Goal: Check status: Check status

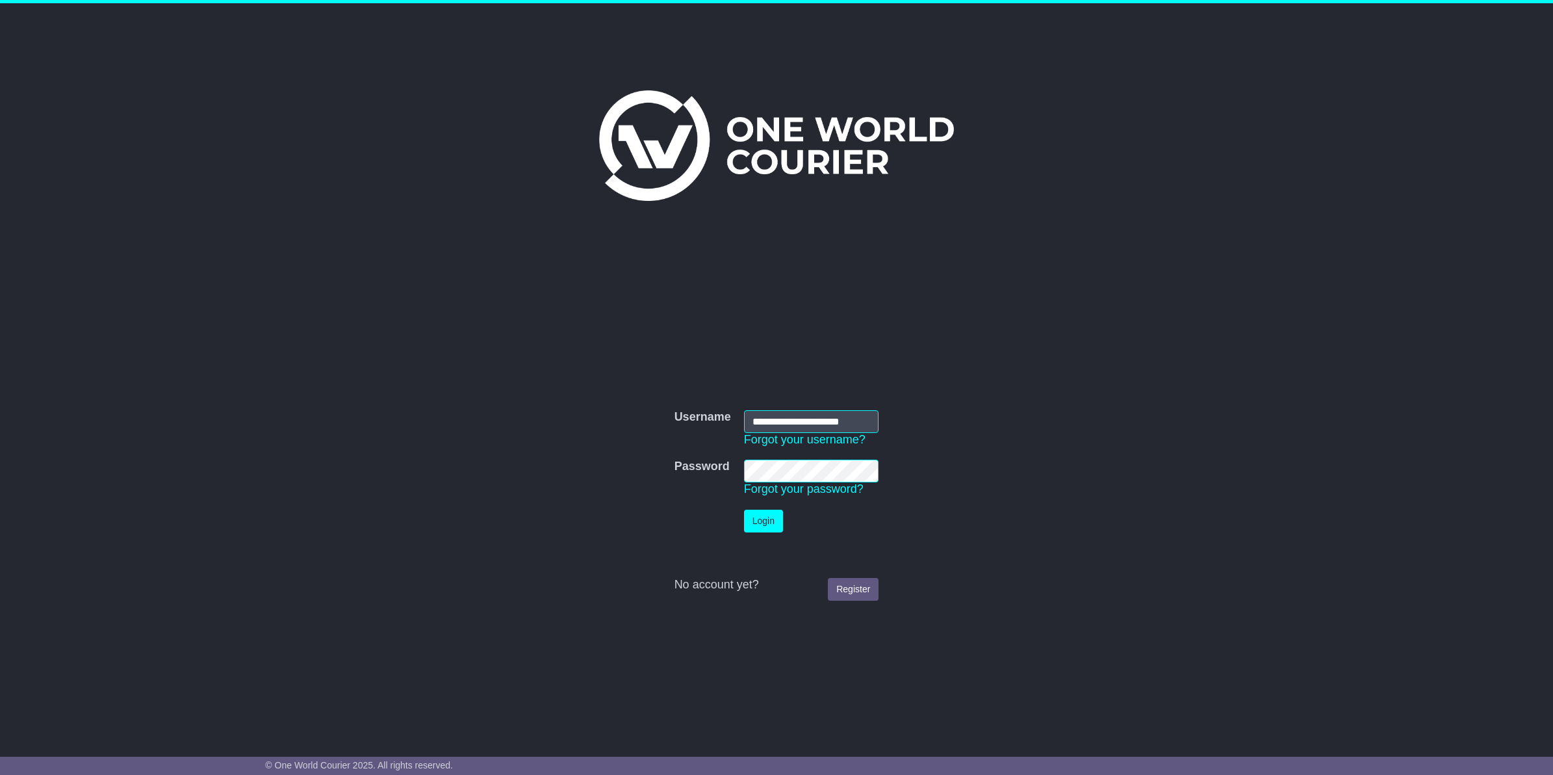
click at [765, 524] on button "Login" at bounding box center [763, 520] width 39 height 23
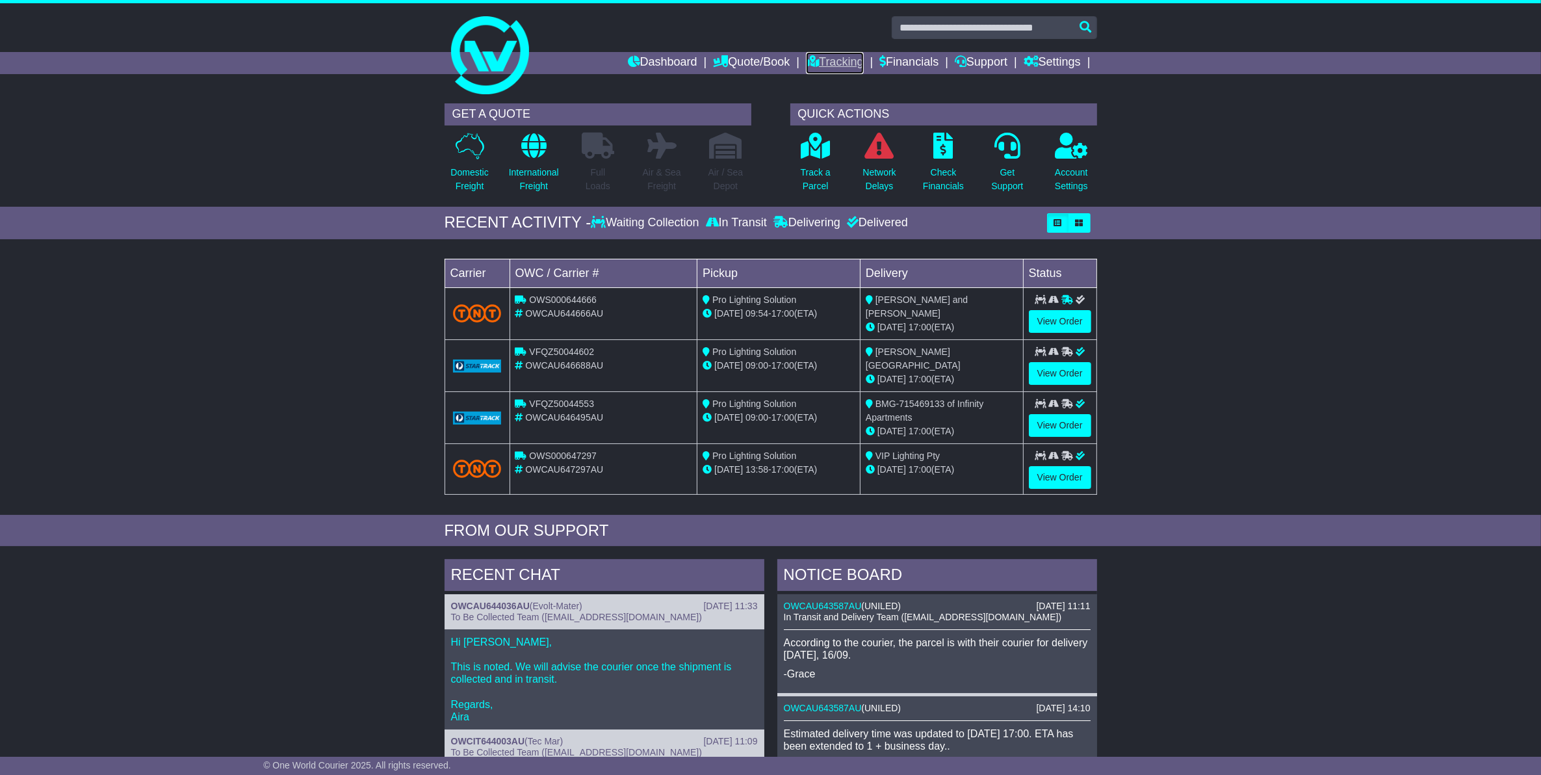
click at [823, 64] on link "Tracking" at bounding box center [834, 63] width 57 height 22
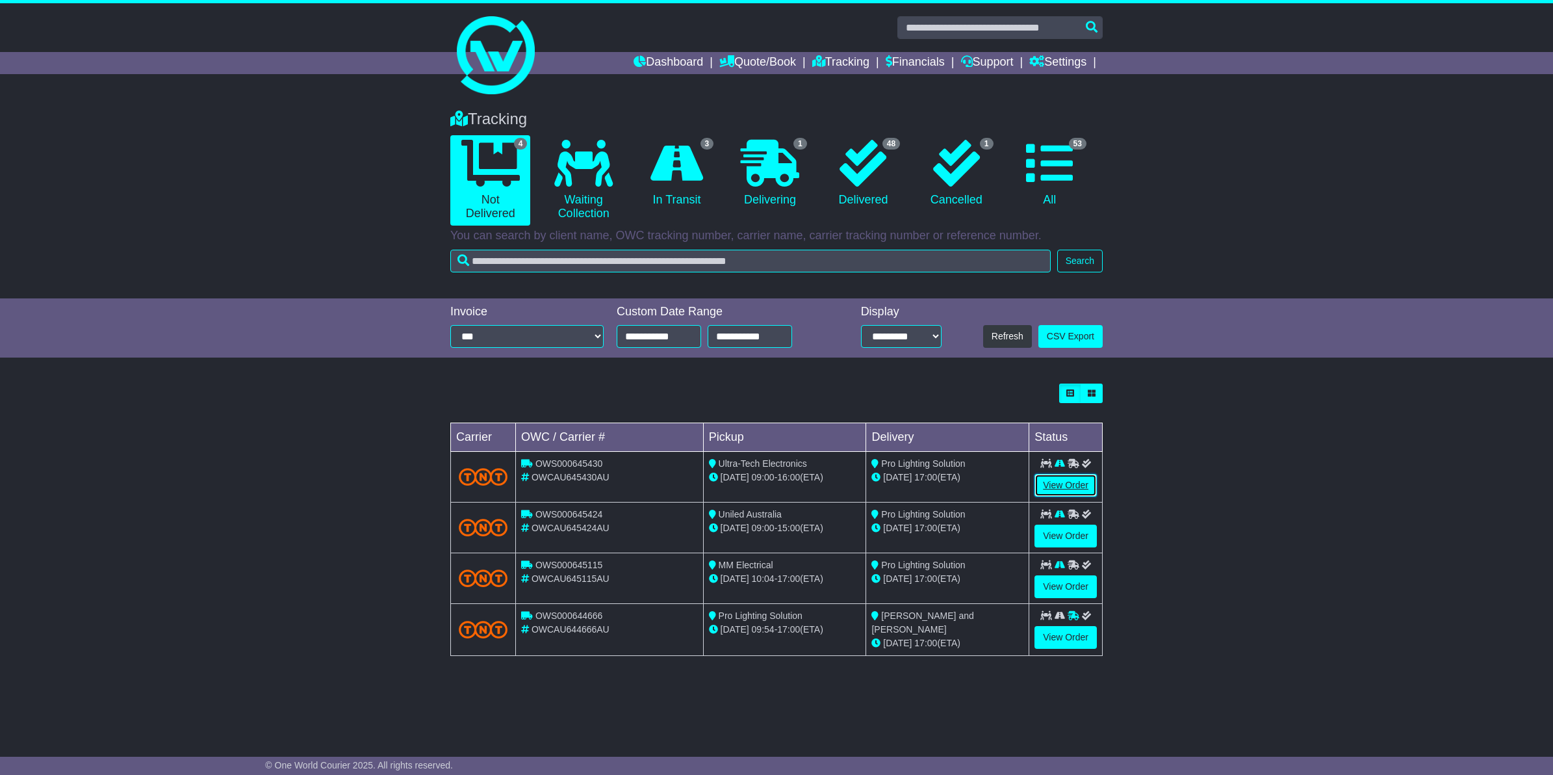
click at [1066, 489] on link "View Order" at bounding box center [1066, 485] width 62 height 23
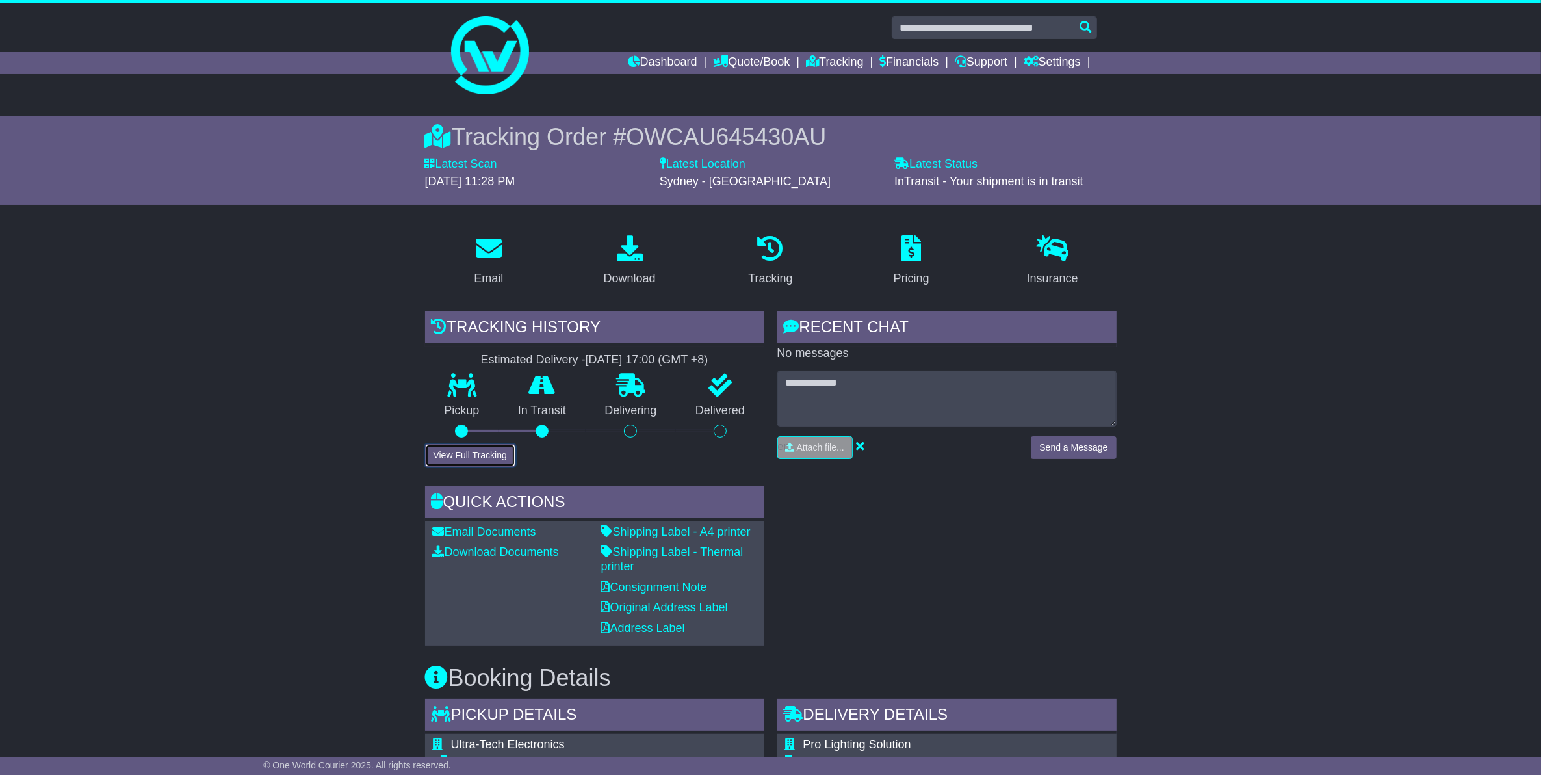
click at [502, 463] on button "View Full Tracking" at bounding box center [470, 455] width 90 height 23
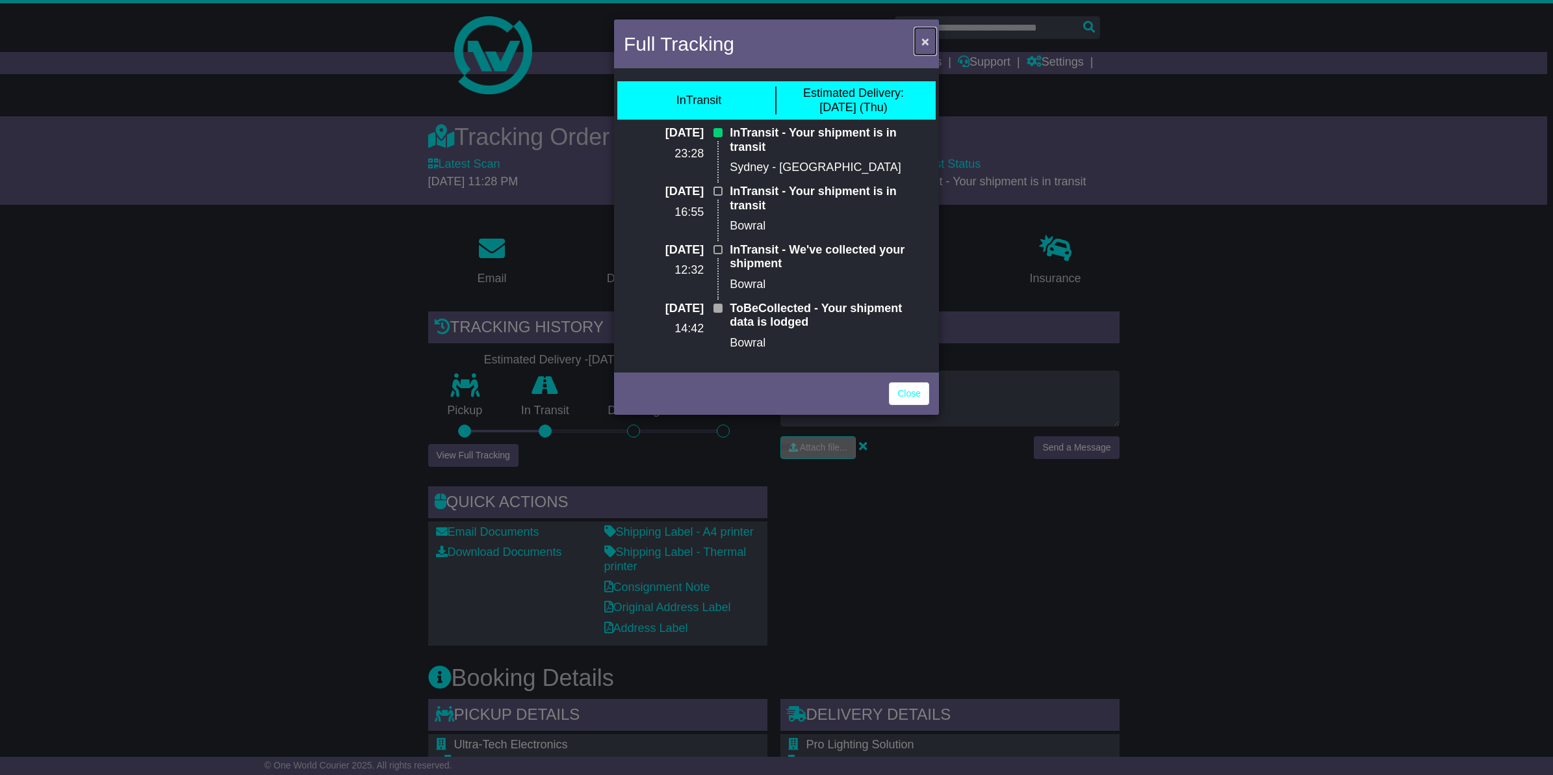
click at [920, 42] on button "×" at bounding box center [925, 41] width 21 height 27
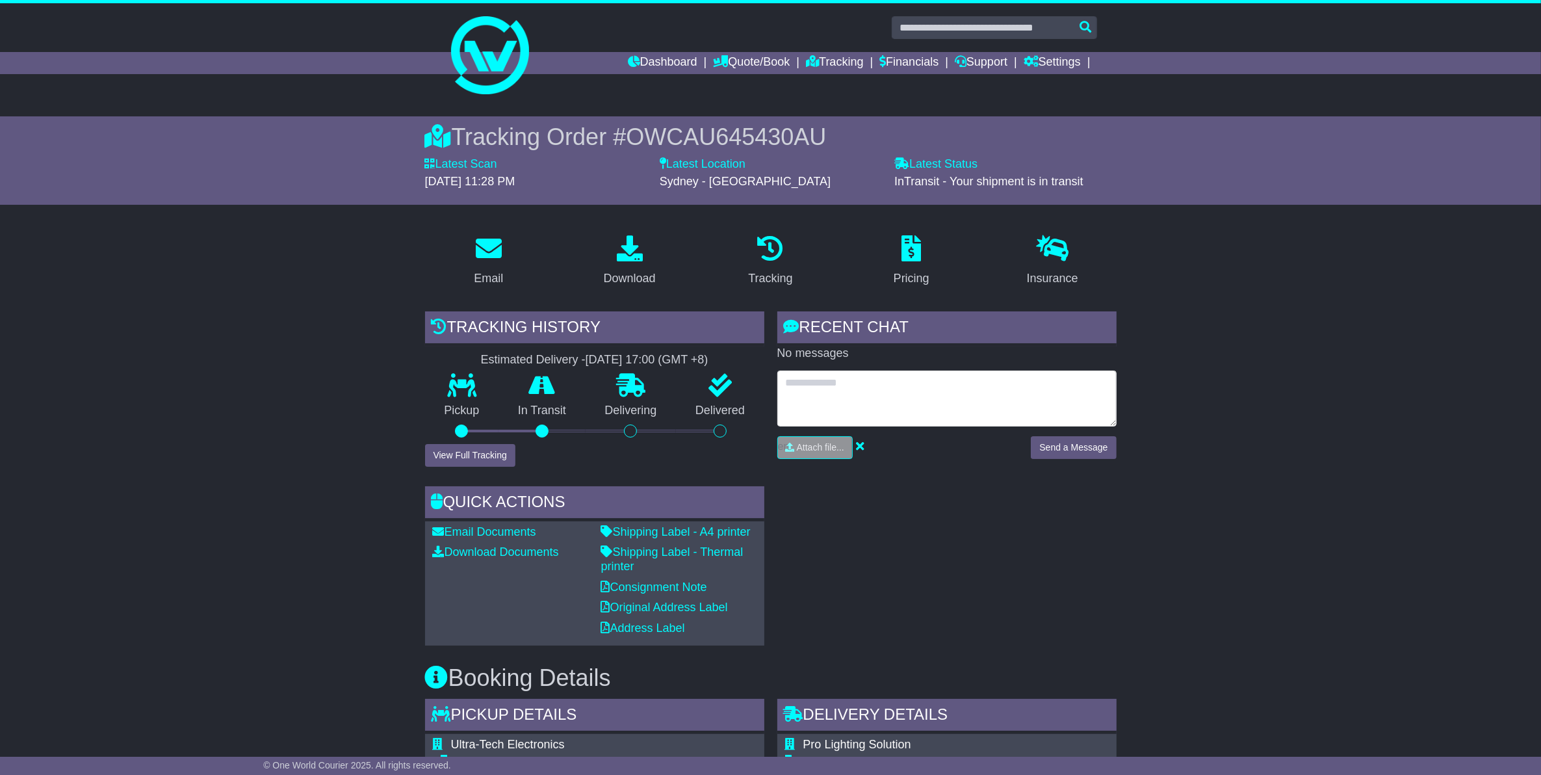
click at [862, 390] on textarea at bounding box center [946, 398] width 339 height 56
type textarea "*"
type textarea "**********"
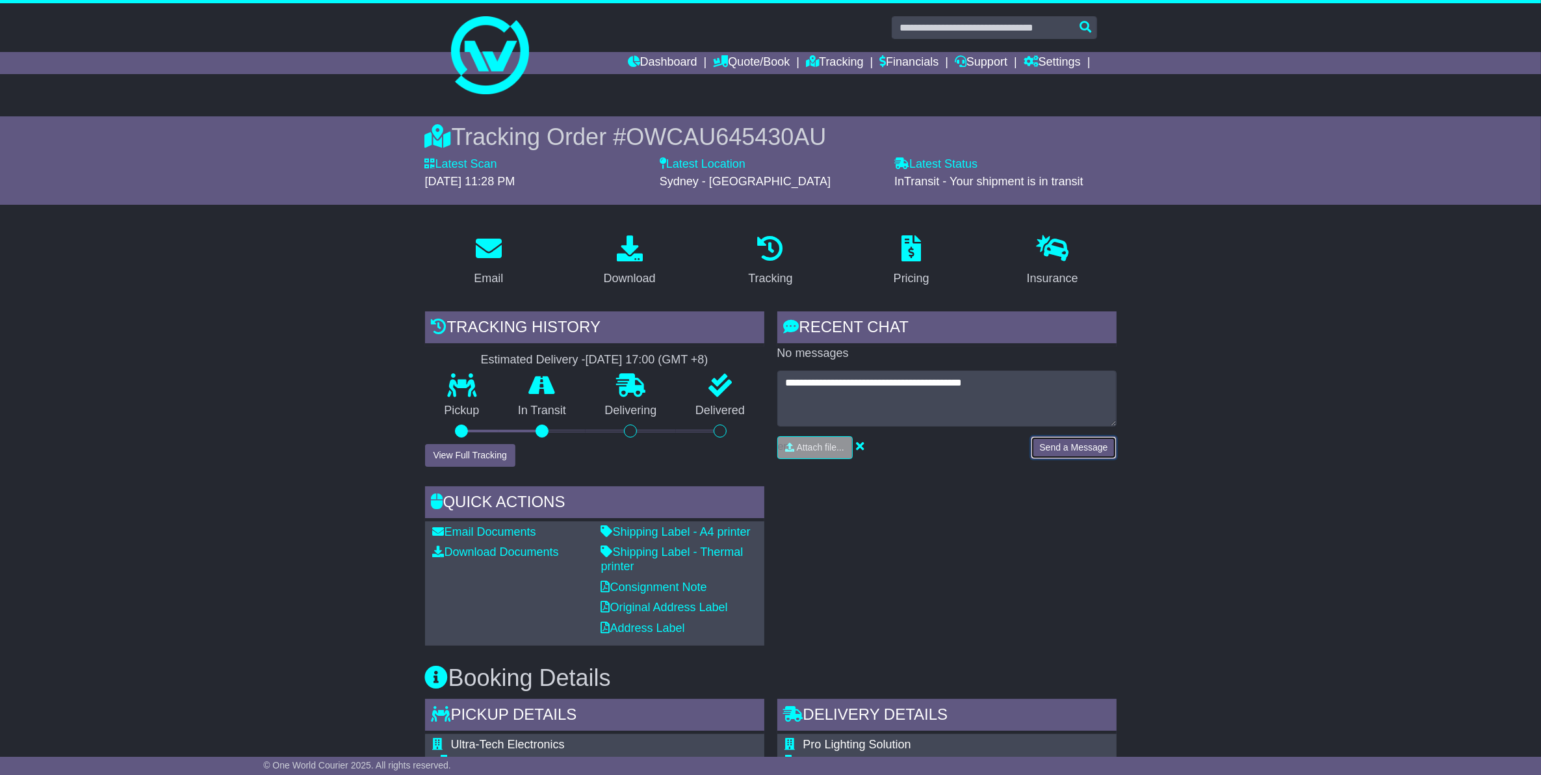
click at [1085, 450] on button "Send a Message" at bounding box center [1073, 447] width 85 height 23
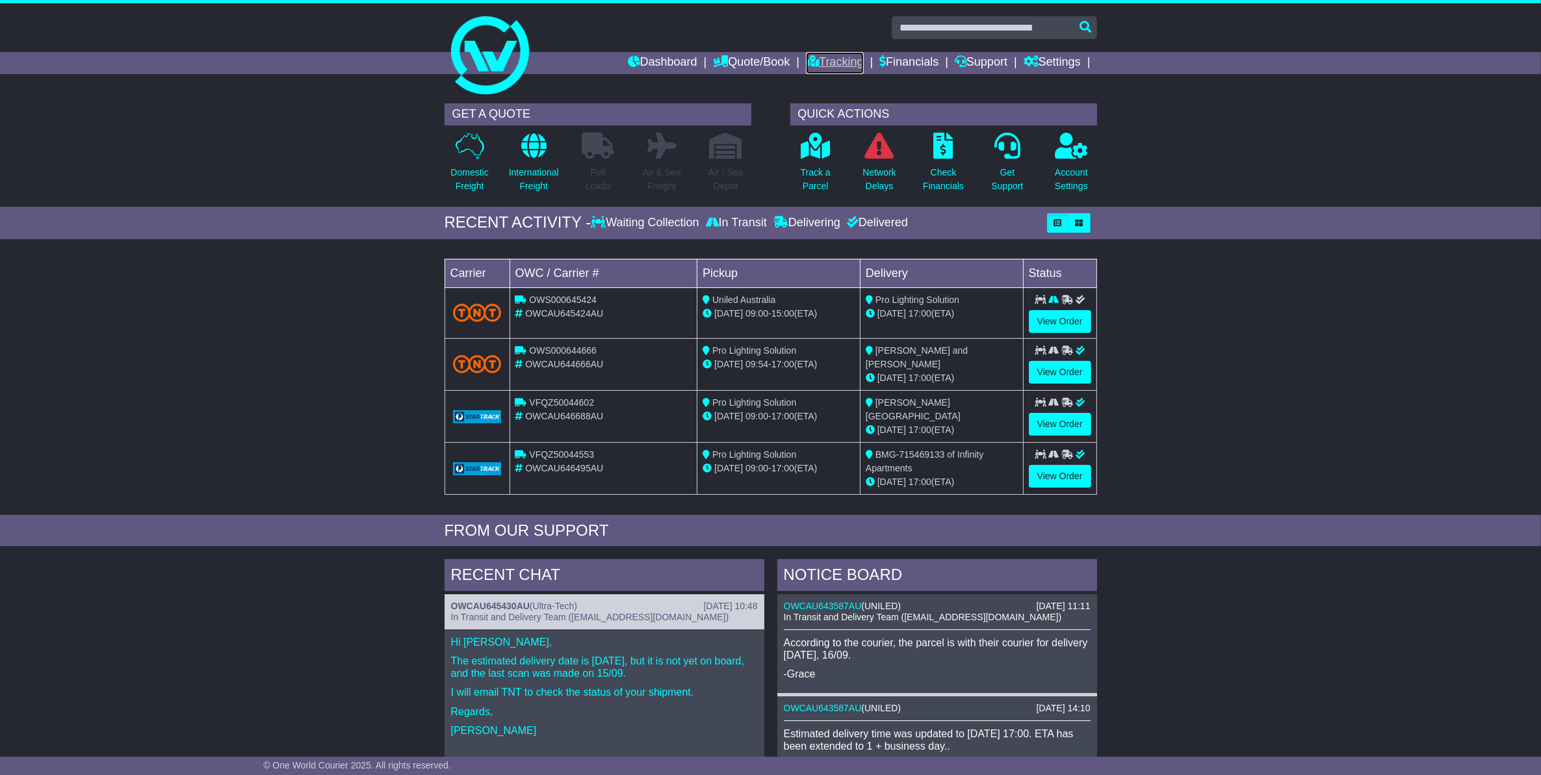
click at [833, 62] on link "Tracking" at bounding box center [834, 63] width 57 height 22
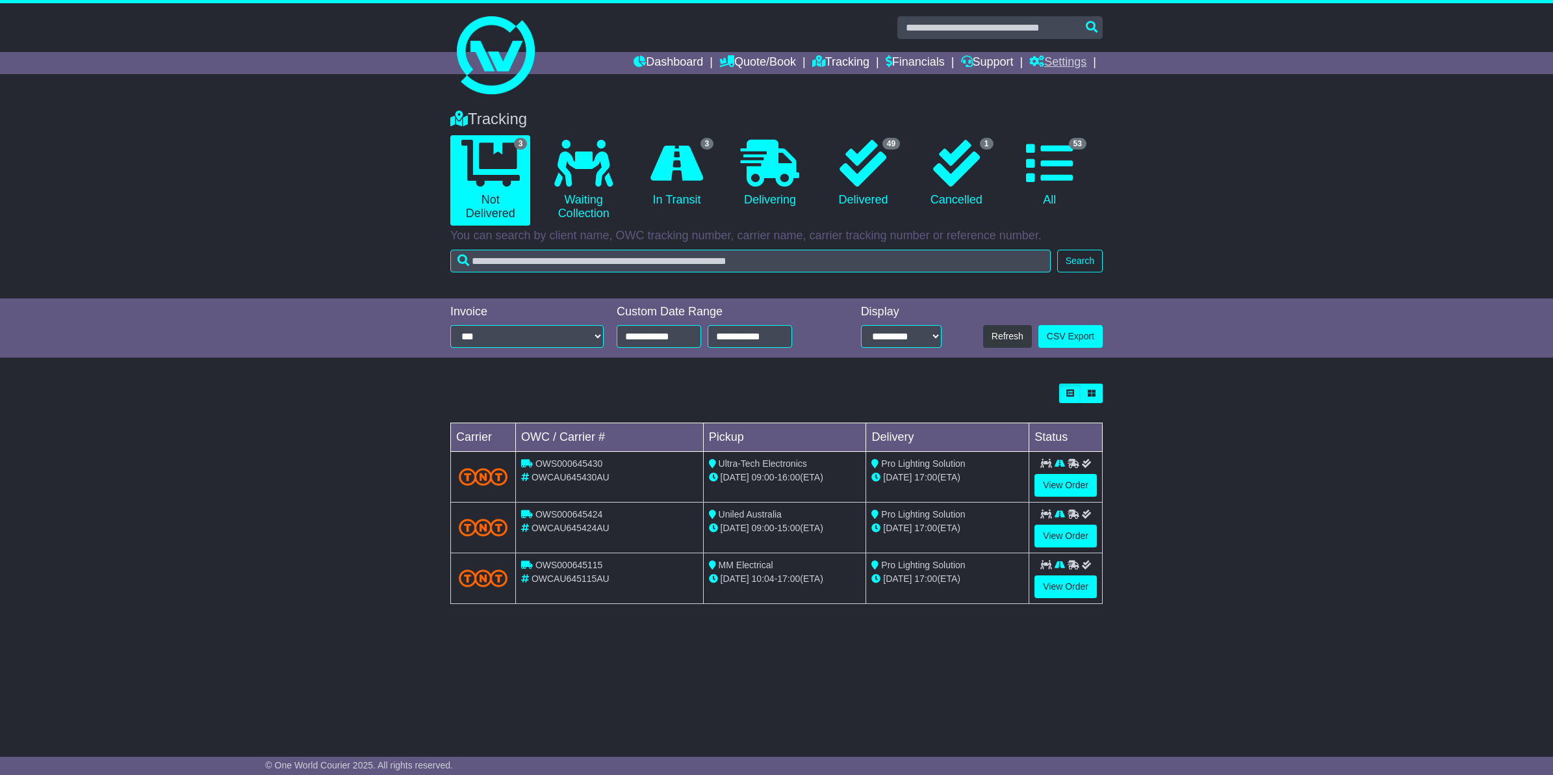
click at [1053, 60] on link "Settings" at bounding box center [1057, 63] width 57 height 22
click at [1064, 82] on link "Settings" at bounding box center [1081, 85] width 103 height 14
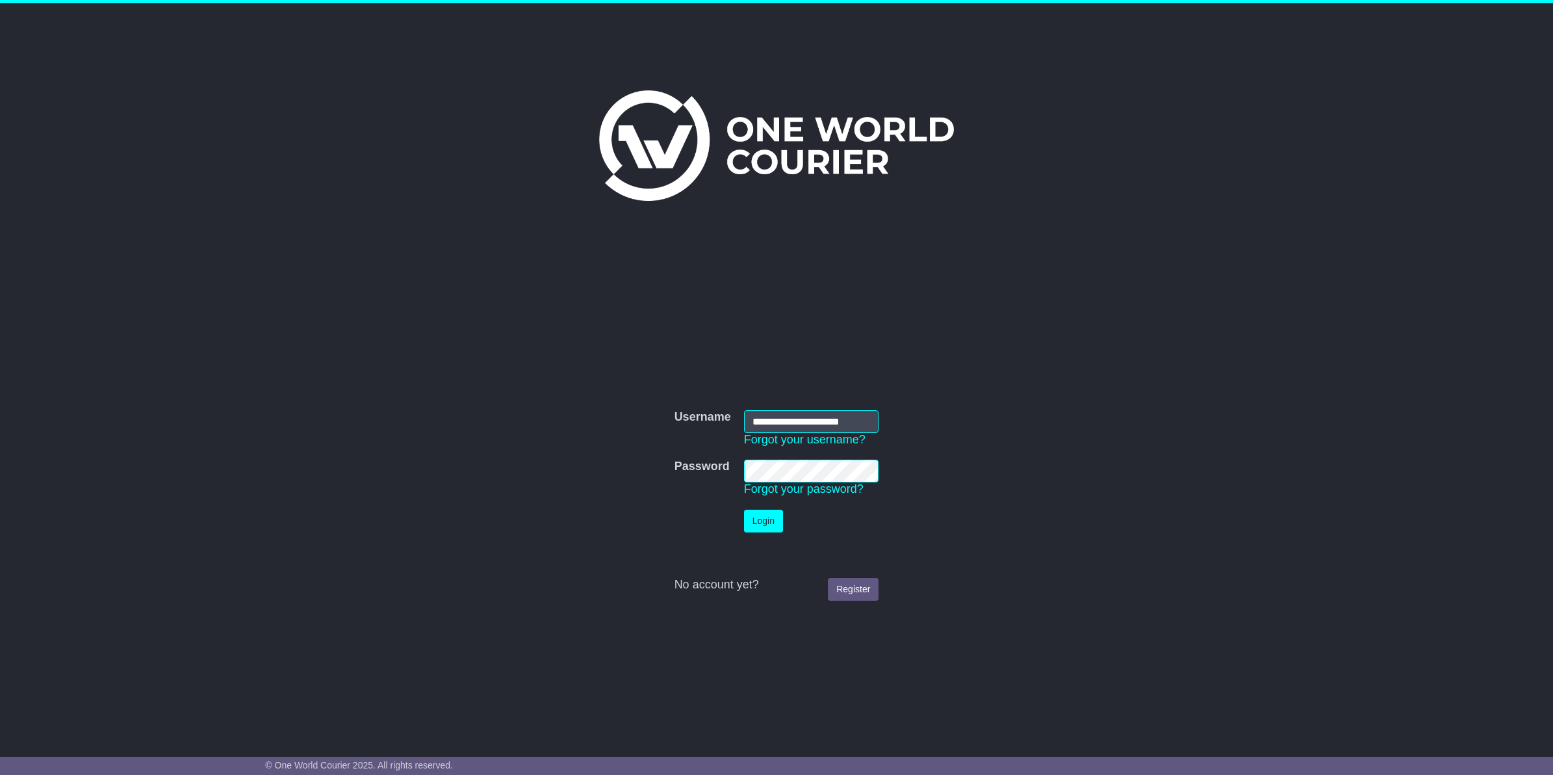
click at [820, 421] on input "**********" at bounding box center [811, 421] width 135 height 23
type input "**********"
click at [767, 514] on button "Login" at bounding box center [763, 520] width 39 height 23
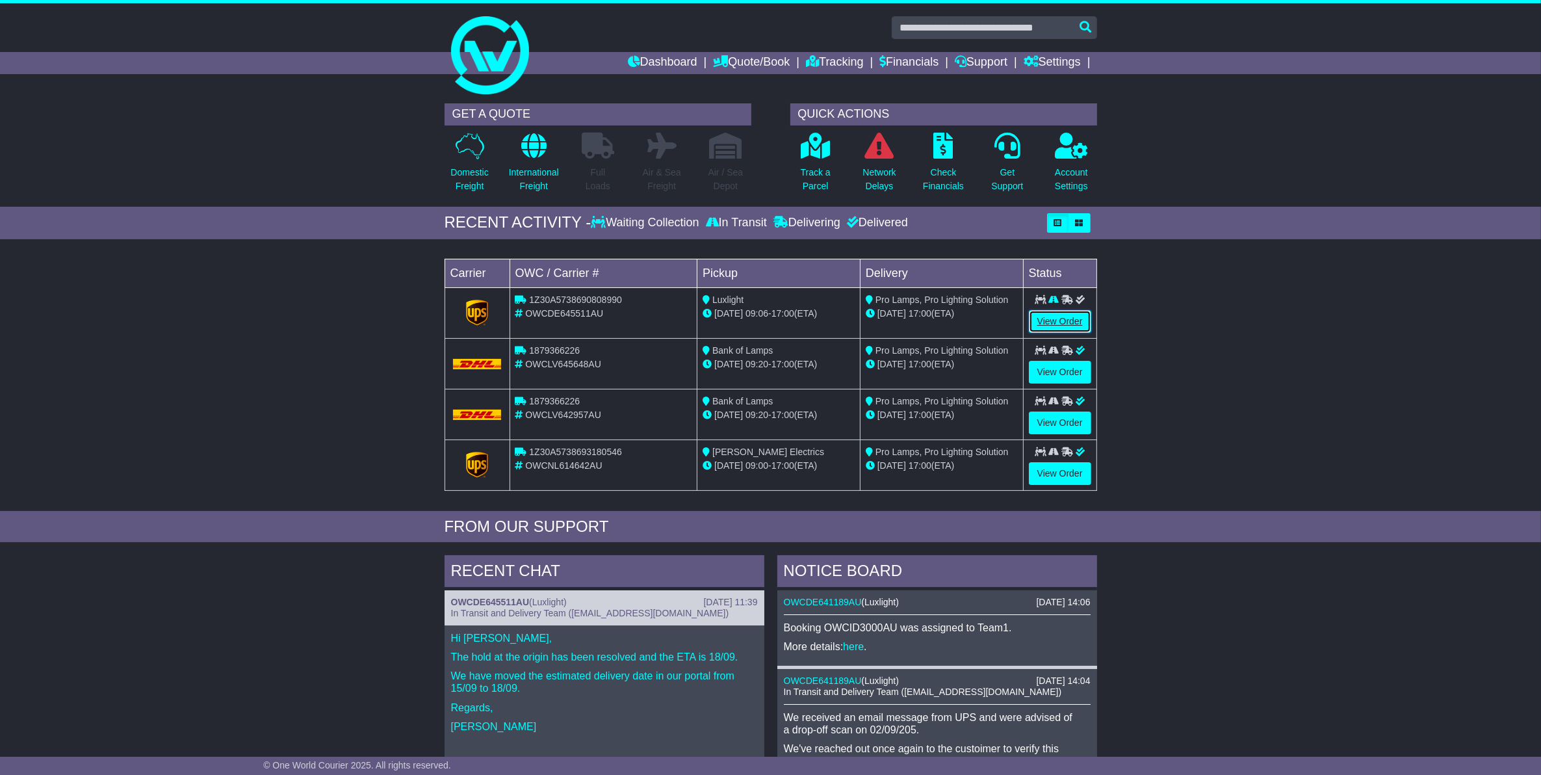
click at [1040, 320] on link "View Order" at bounding box center [1060, 321] width 62 height 23
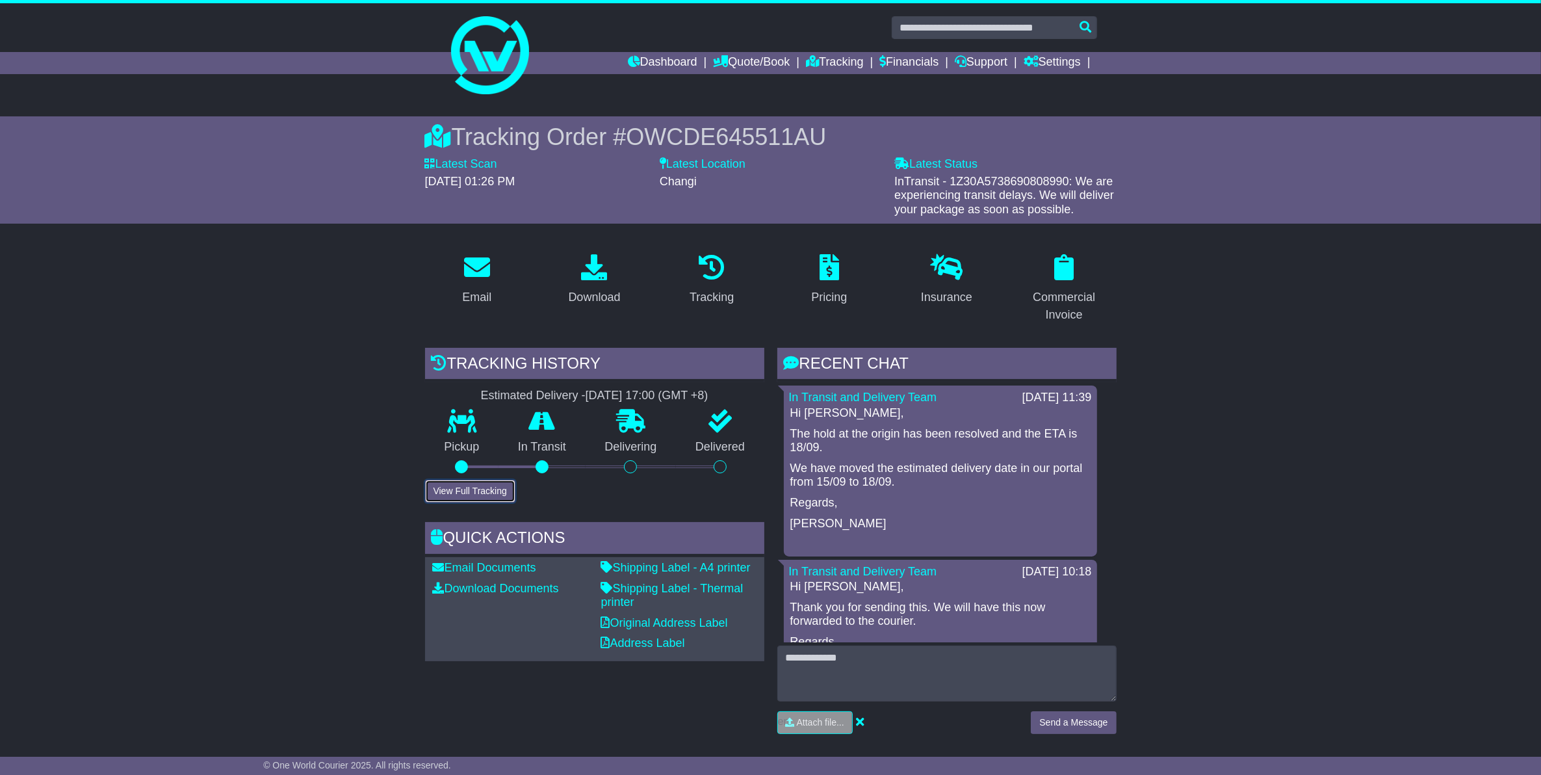
click at [498, 494] on button "View Full Tracking" at bounding box center [470, 491] width 90 height 23
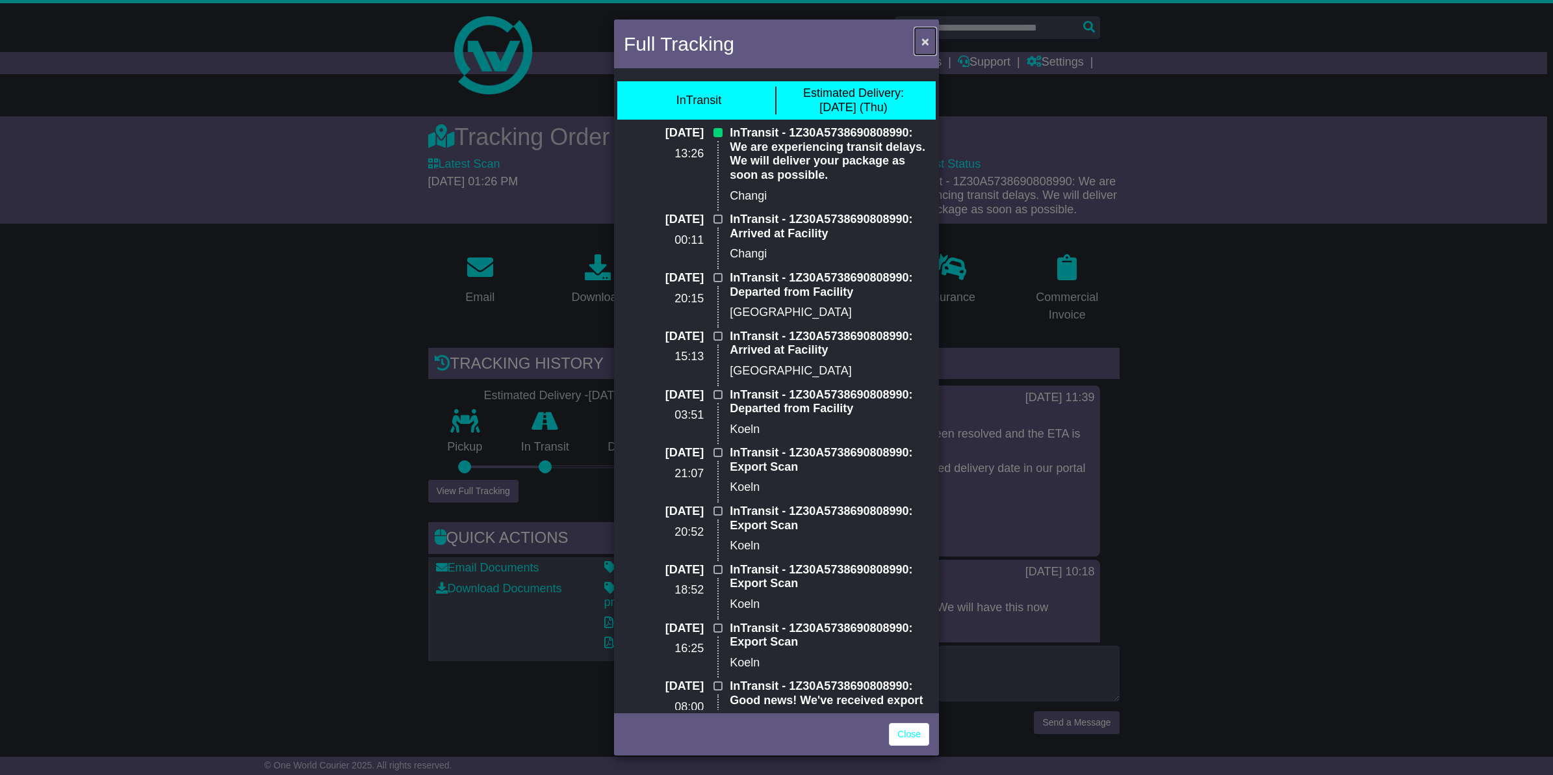
click at [928, 43] on span "×" at bounding box center [925, 41] width 8 height 15
